Goal: Find specific page/section: Find specific page/section

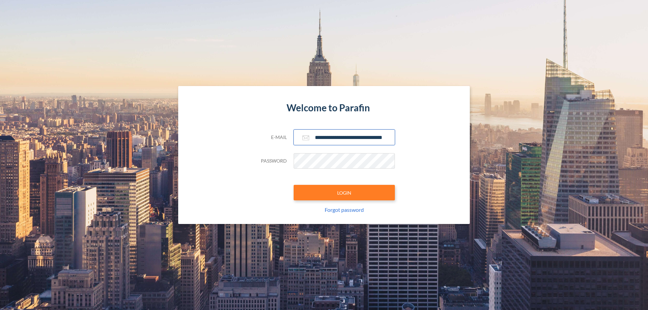
type input "**********"
click at [344, 193] on button "LOGIN" at bounding box center [343, 193] width 101 height 16
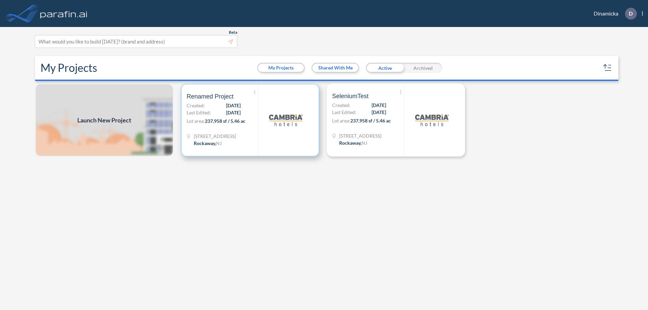
scroll to position [2, 0]
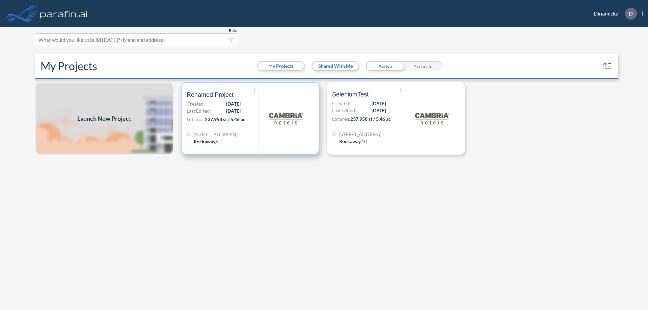
click at [250, 118] on p "Lot area: 237,958 sf / 5.46 ac" at bounding box center [223, 121] width 72 height 10
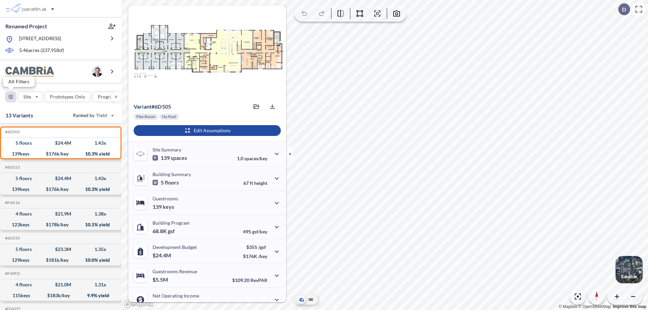
click at [11, 96] on div "button" at bounding box center [11, 97] width 10 height 10
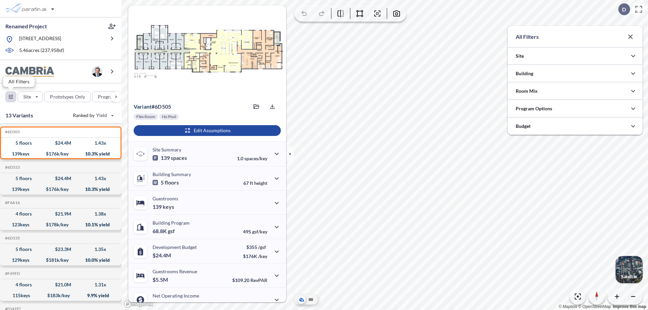
scroll to position [337350, 337215]
click at [575, 109] on div at bounding box center [574, 108] width 135 height 17
